Goal: Task Accomplishment & Management: Use online tool/utility

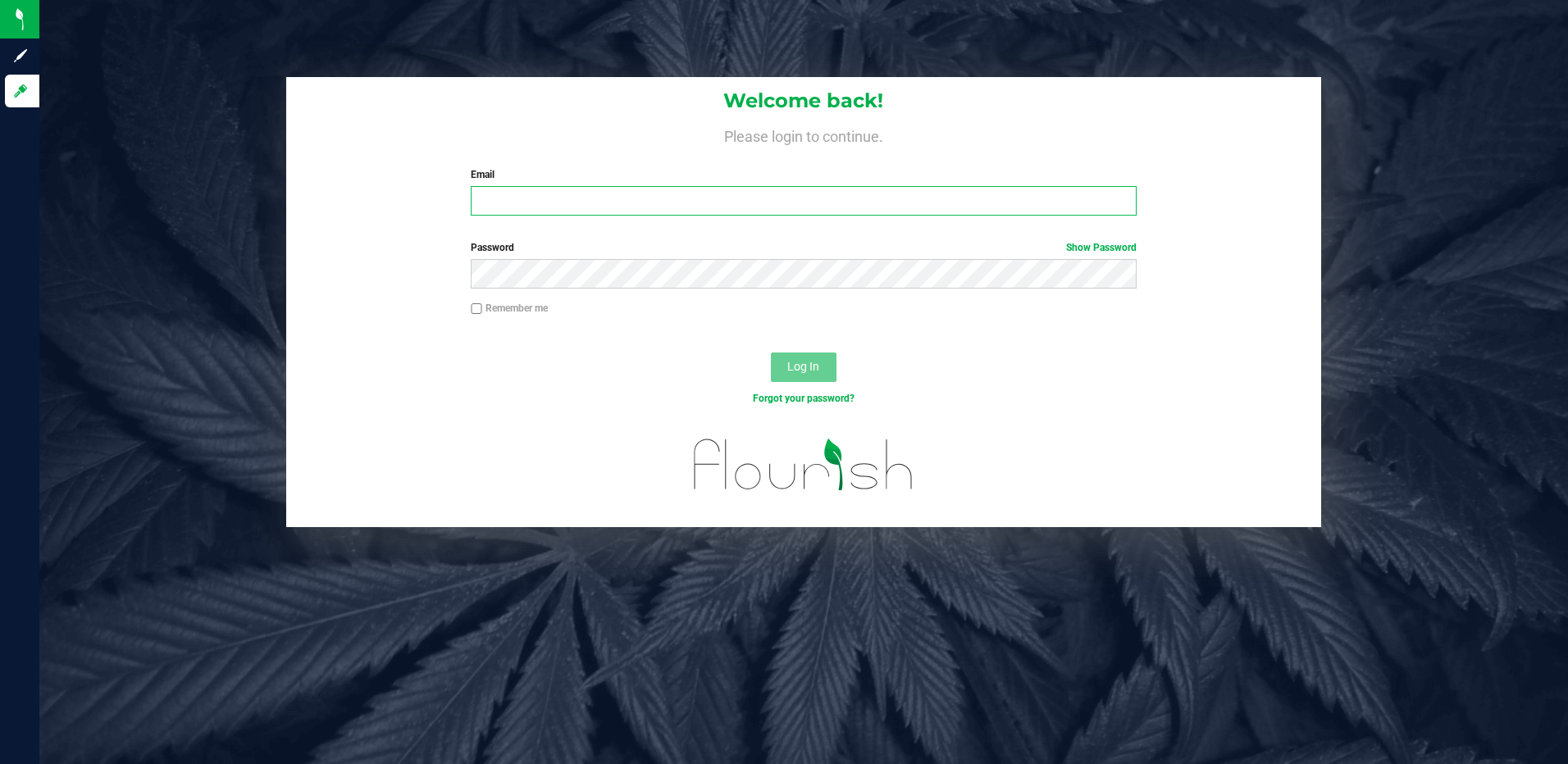
click at [508, 199] on input "Email" at bounding box center [804, 201] width 666 height 30
type input "[EMAIL_ADDRESS][DOMAIN_NAME]"
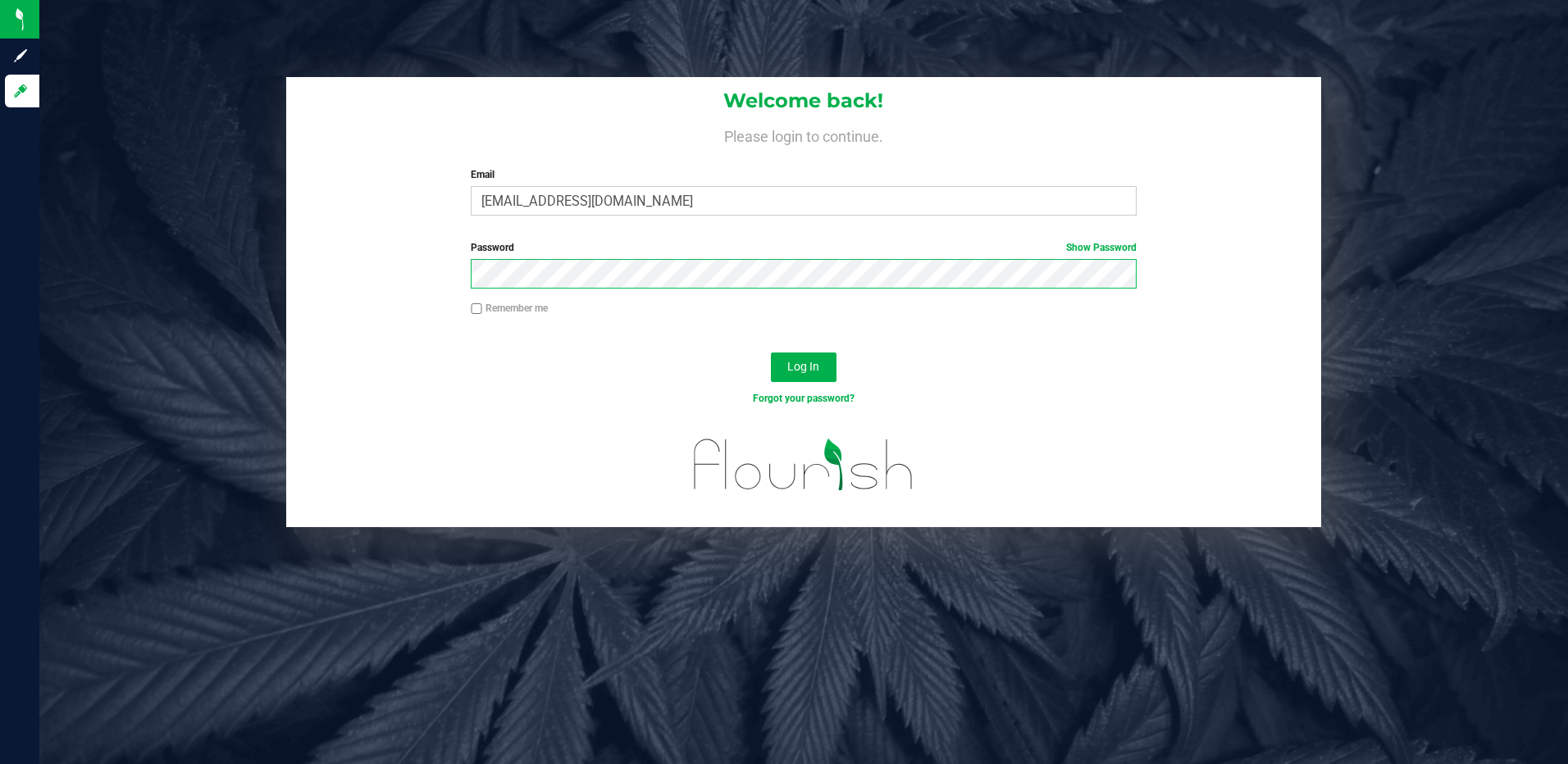
click at [771, 352] on button "Log In" at bounding box center [804, 367] width 65 height 30
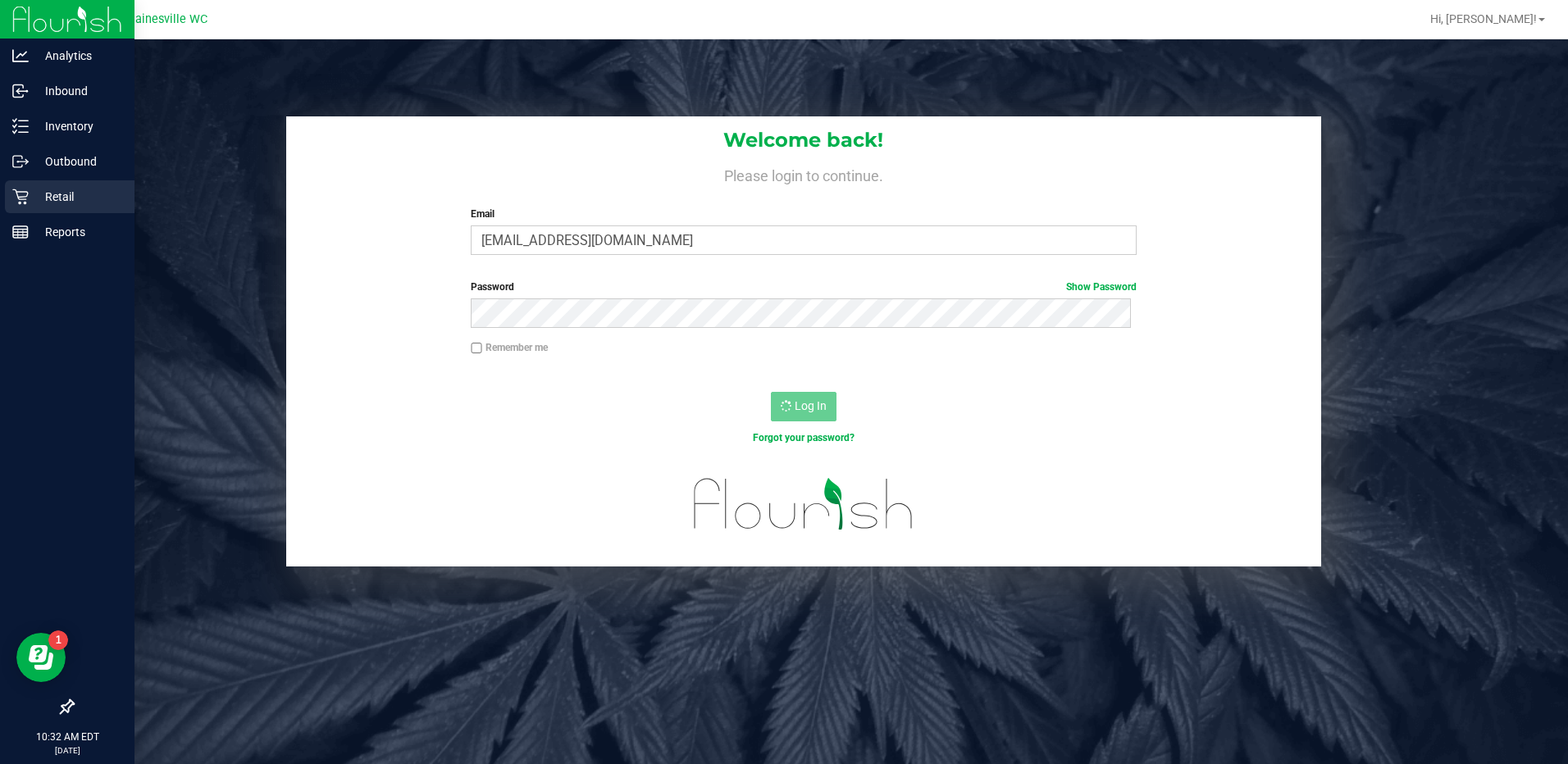
click at [48, 198] on p "Retail" at bounding box center [78, 197] width 99 height 20
click at [49, 201] on p "Retail" at bounding box center [78, 197] width 99 height 20
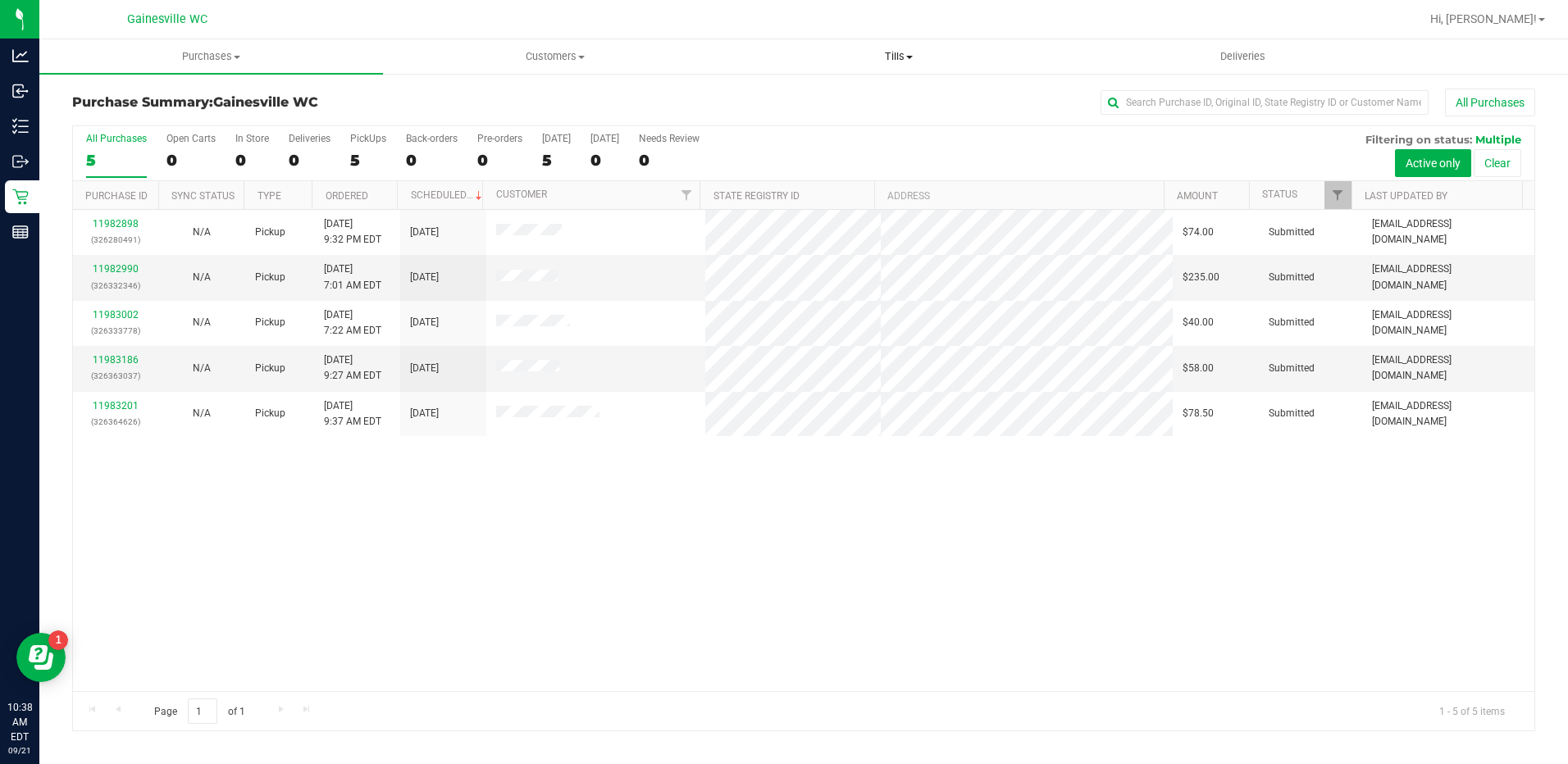
click at [903, 61] on span "Tills" at bounding box center [899, 57] width 342 height 15
click at [817, 97] on span "Manage tills" at bounding box center [782, 99] width 111 height 14
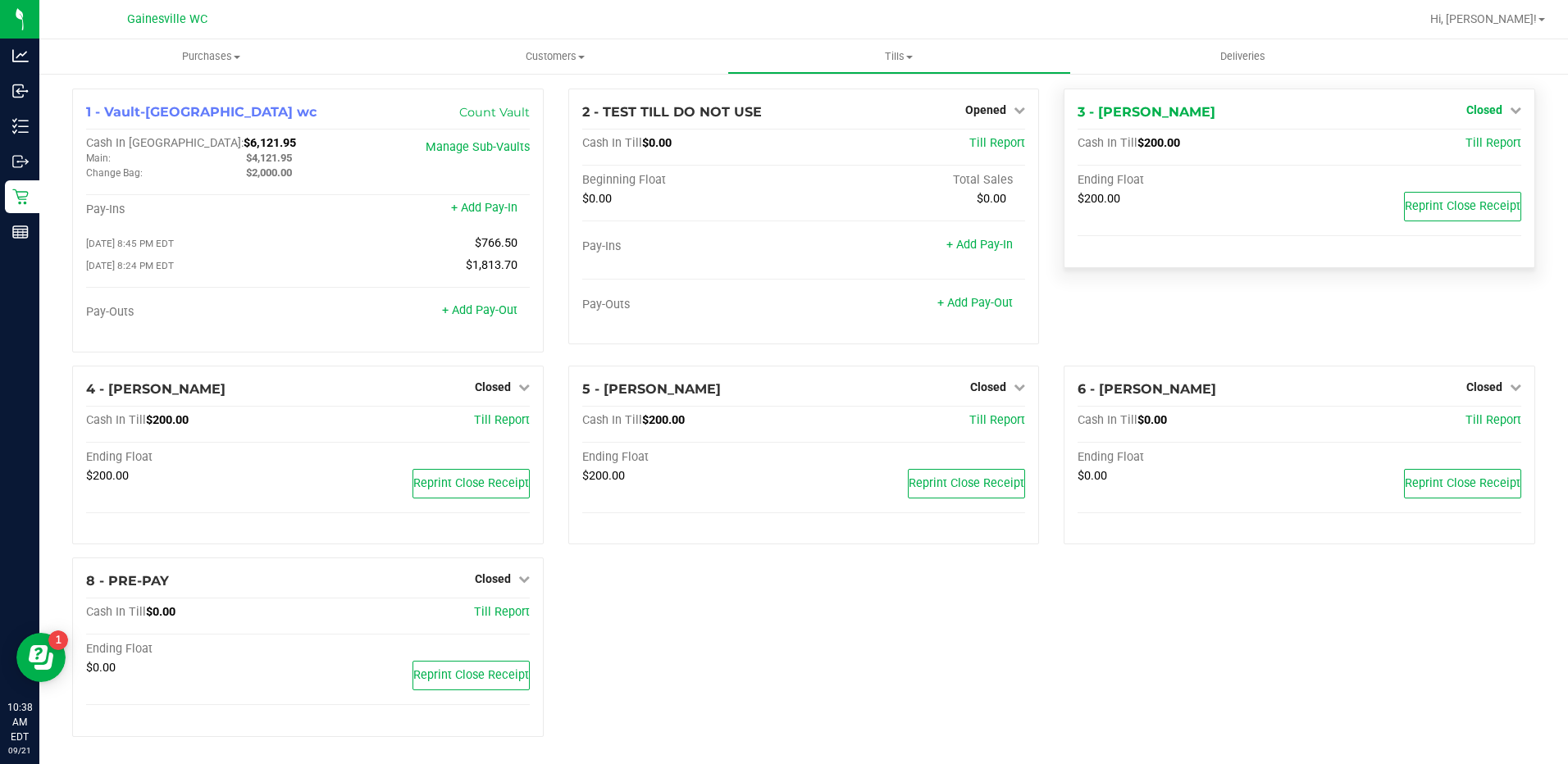
click at [1510, 111] on icon at bounding box center [1516, 110] width 11 height 11
click at [1463, 140] on link "Open Till" at bounding box center [1484, 144] width 44 height 13
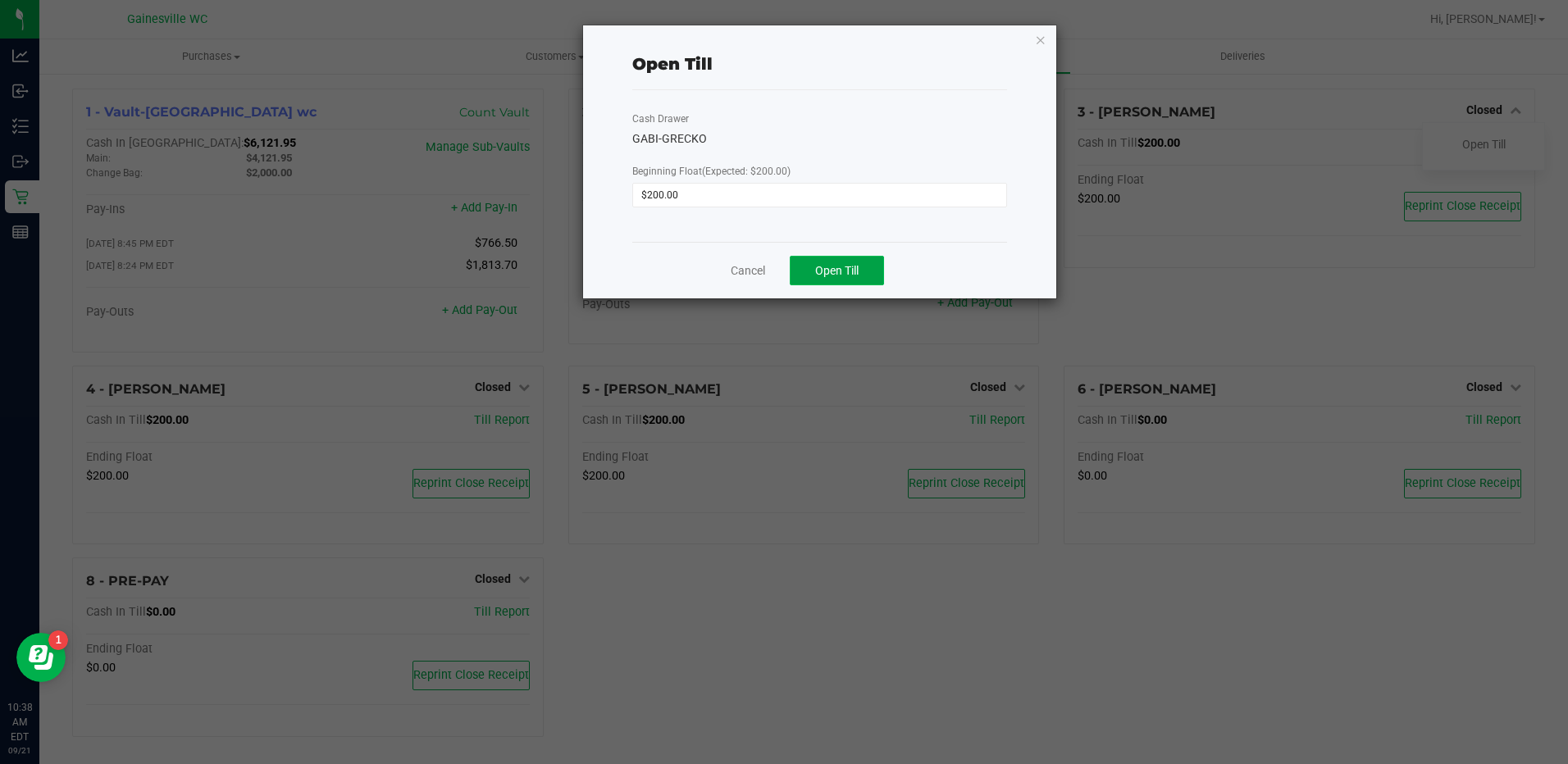
click at [852, 278] on button "Open Till" at bounding box center [836, 270] width 94 height 30
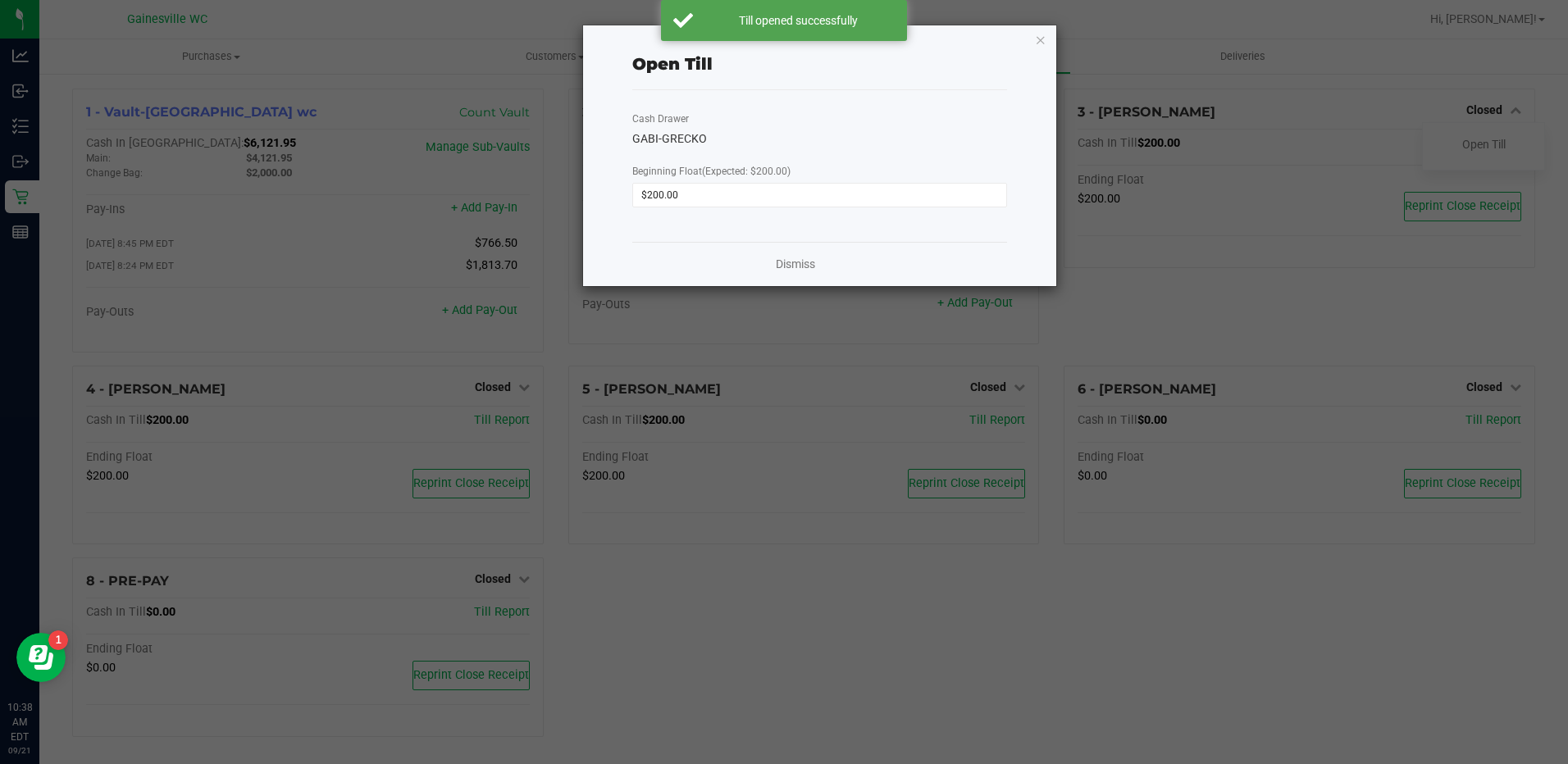
click at [512, 387] on ngb-modal-window "Open Till Cash Drawer GABI-GRECKO Beginning Float (Expected: $200.00) $200.00 D…" at bounding box center [790, 382] width 1580 height 764
click at [799, 264] on link "Dismiss" at bounding box center [795, 264] width 39 height 17
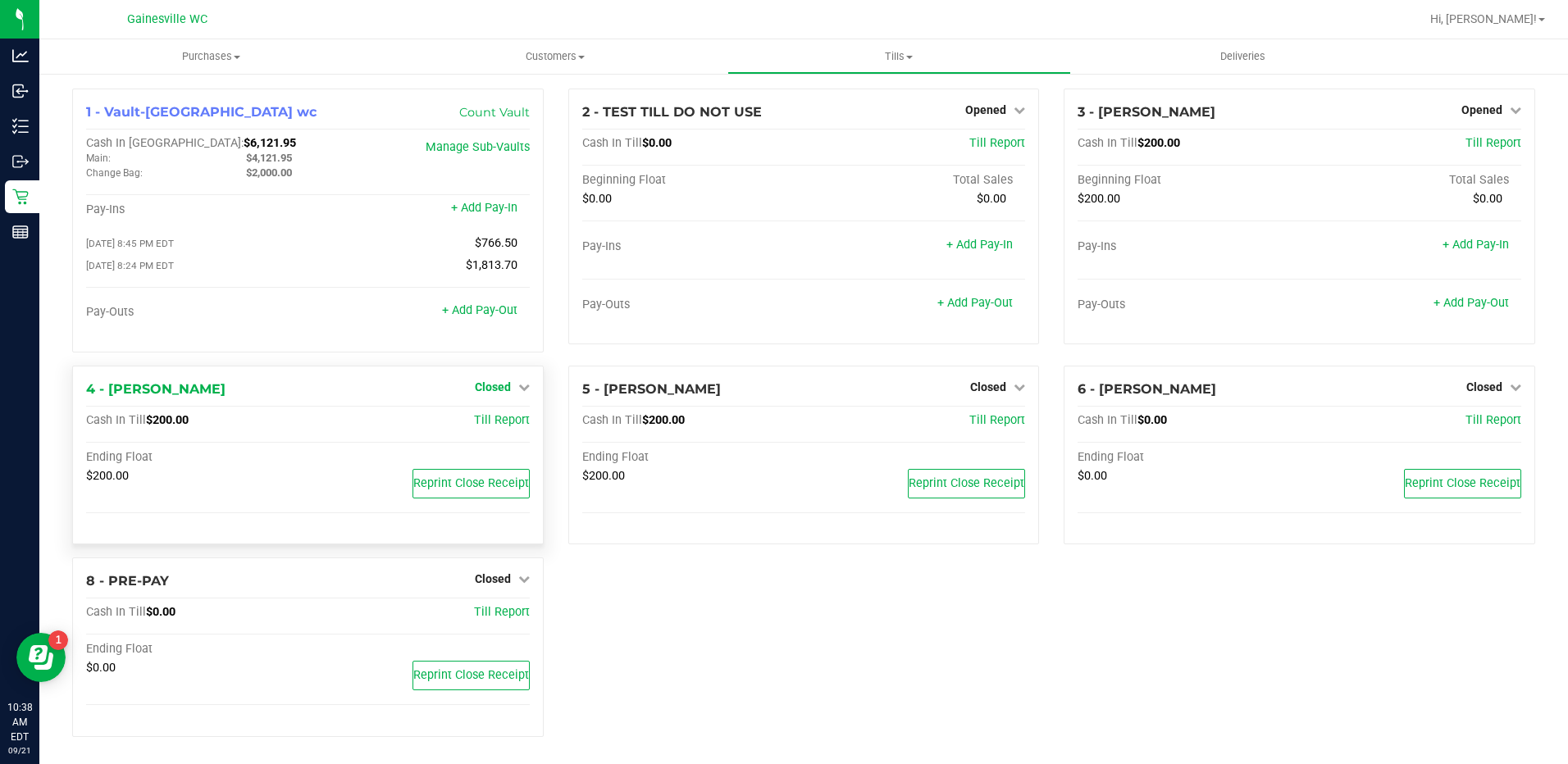
click at [523, 391] on icon at bounding box center [524, 387] width 11 height 11
click at [496, 419] on link "Open Till" at bounding box center [492, 420] width 44 height 13
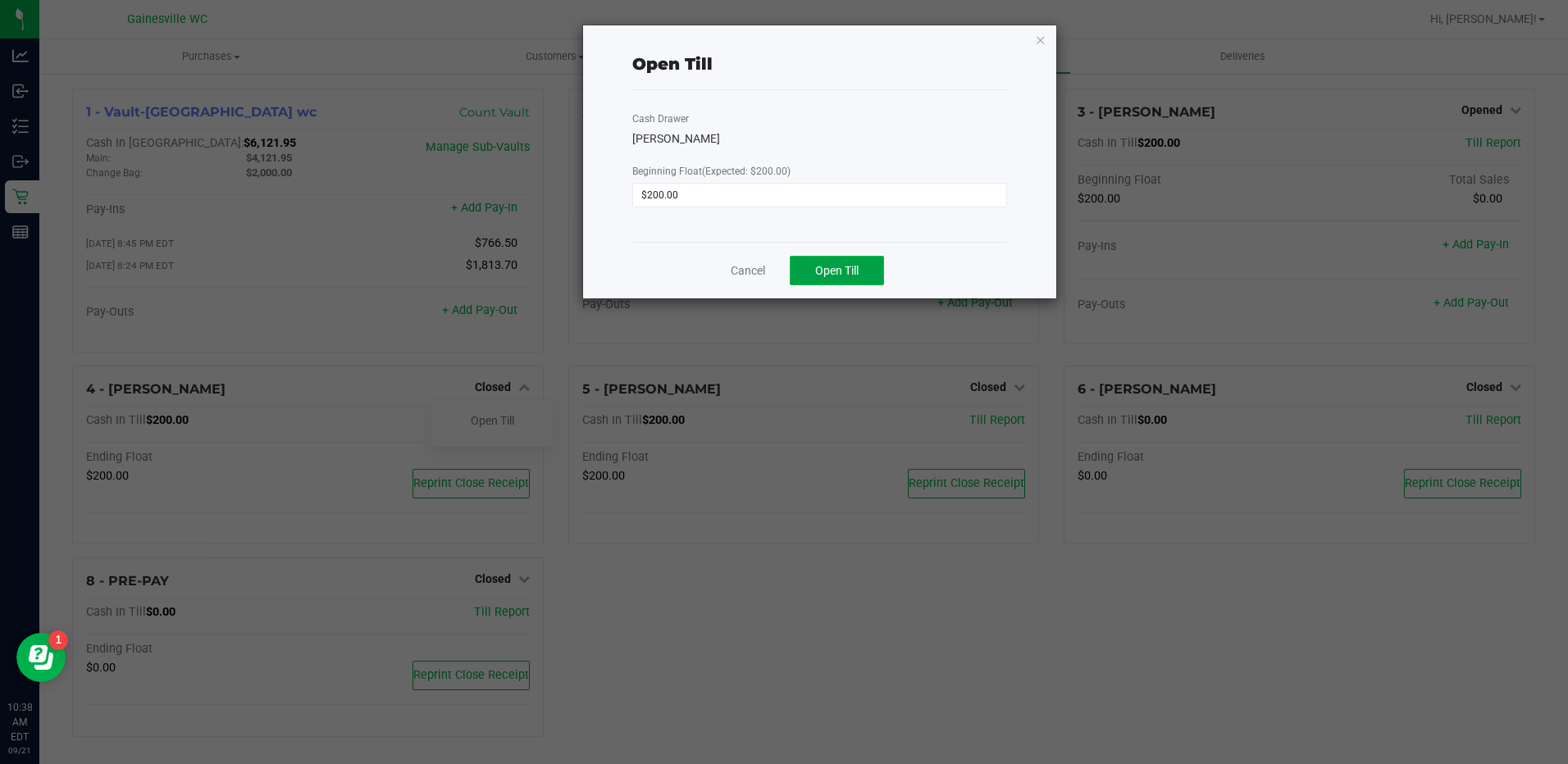
click at [842, 276] on span "Open Till" at bounding box center [836, 270] width 44 height 13
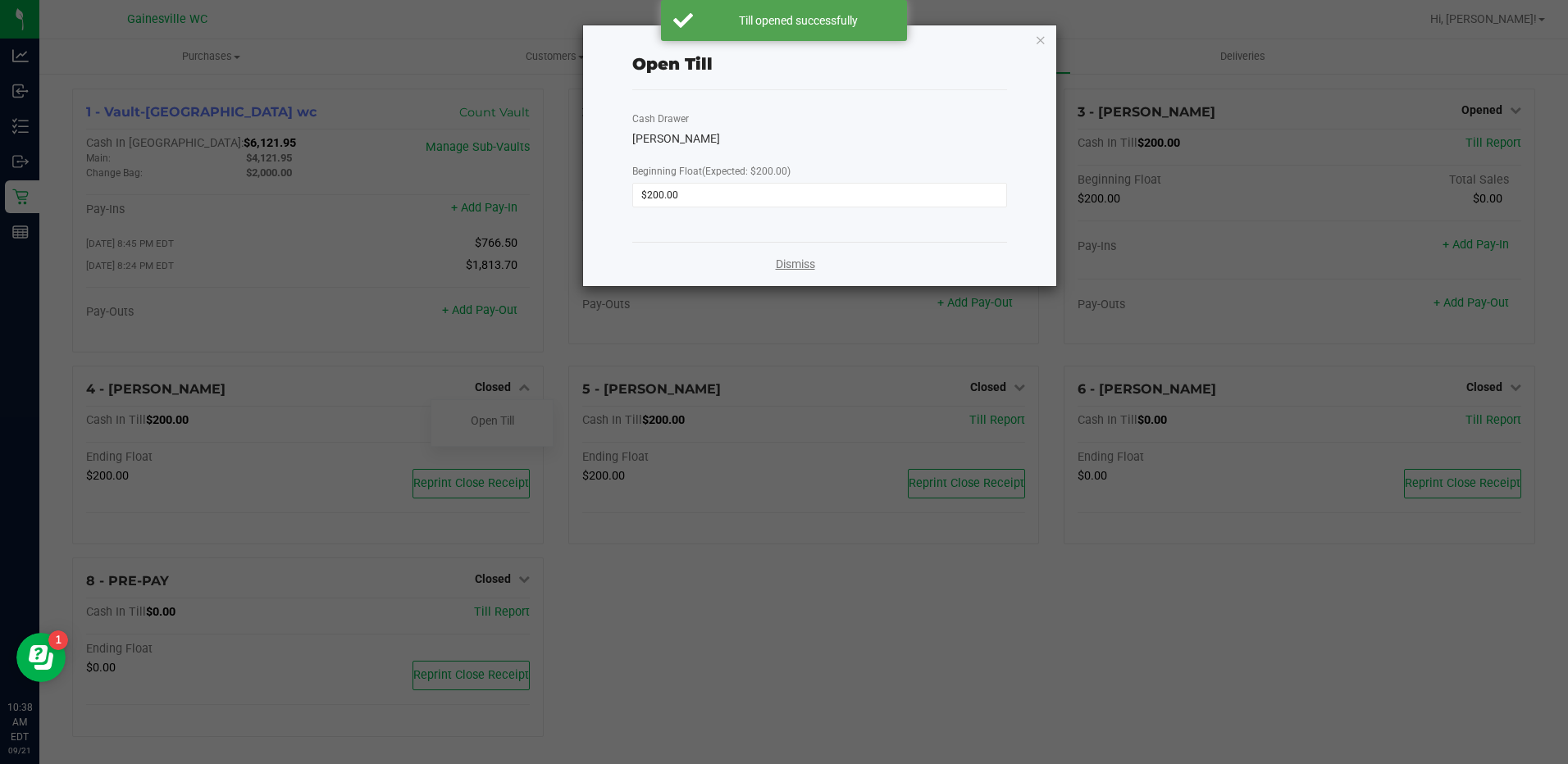
click at [787, 265] on link "Dismiss" at bounding box center [795, 264] width 39 height 17
